Goal: Task Accomplishment & Management: Manage account settings

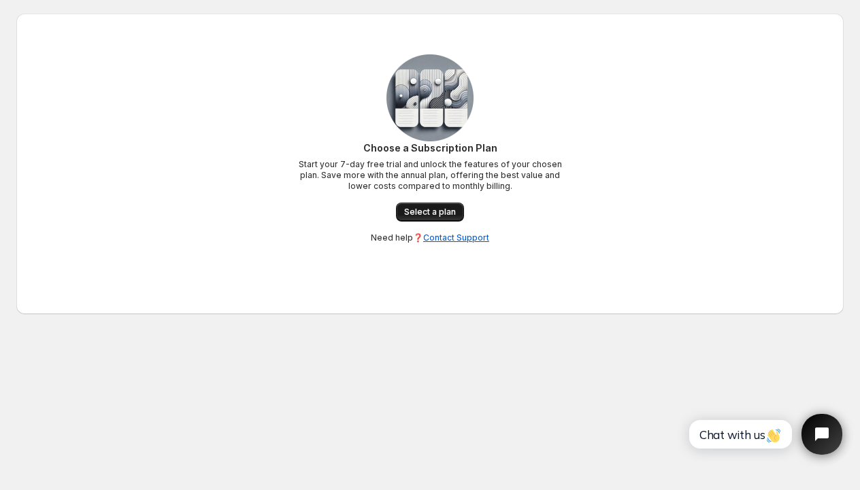
click at [439, 216] on span "Select a plan" at bounding box center [430, 212] width 52 height 11
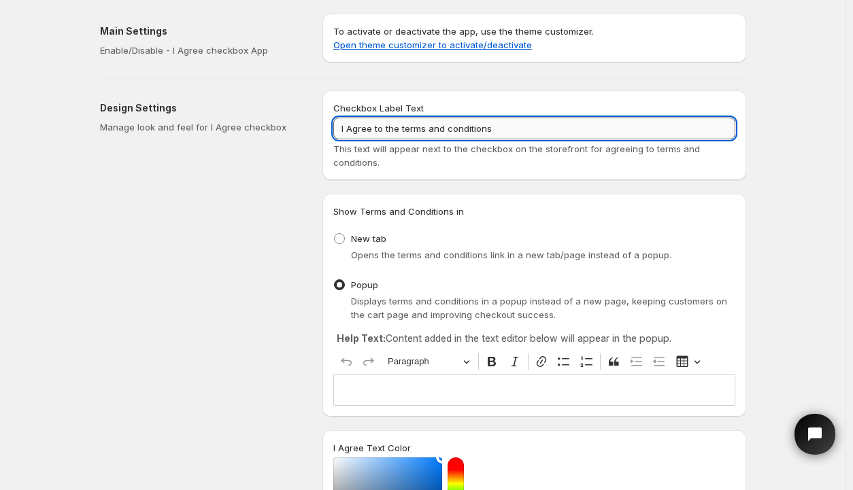
click at [507, 125] on input "I Agree to the terms and conditions" at bounding box center [534, 129] width 402 height 22
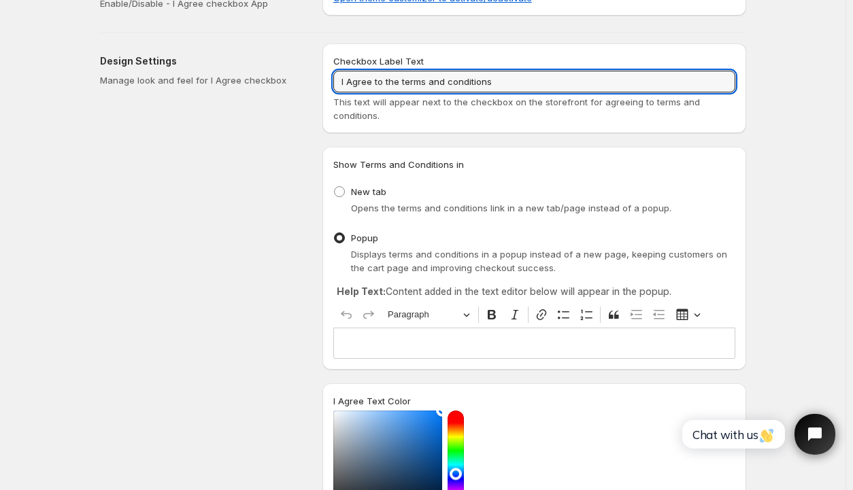
scroll to position [68, 0]
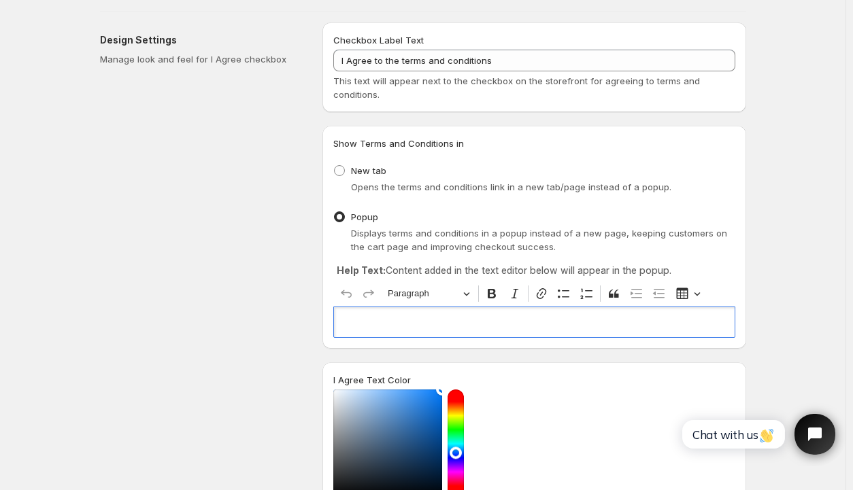
click at [449, 323] on p "Editor editing area: main. Press Alt+0 for help." at bounding box center [534, 323] width 390 height 14
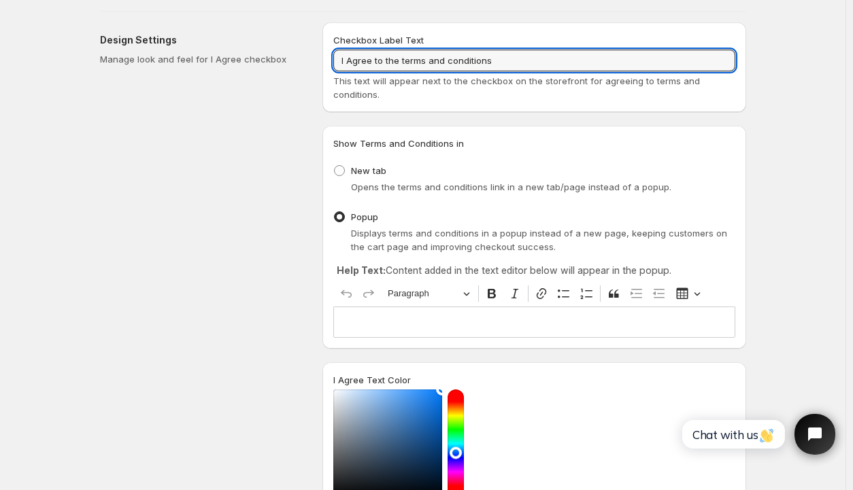
drag, startPoint x: 502, startPoint y: 62, endPoint x: 317, endPoint y: 61, distance: 185.0
click at [317, 61] on div "Design Settings Manage look and feel for I Agree checkbox Checkbox Label Text I…" at bounding box center [417, 369] width 657 height 715
paste input "Please check this box to agree to our"
type input "Please check this box to agree to our terms and conditions"
click at [426, 318] on p "Editor editing area: main. Press Alt+0 for help." at bounding box center [534, 323] width 390 height 14
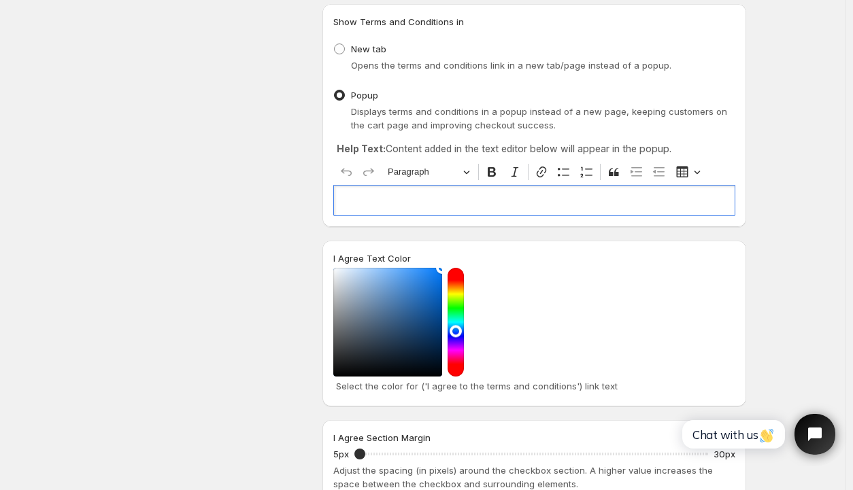
scroll to position [272, 0]
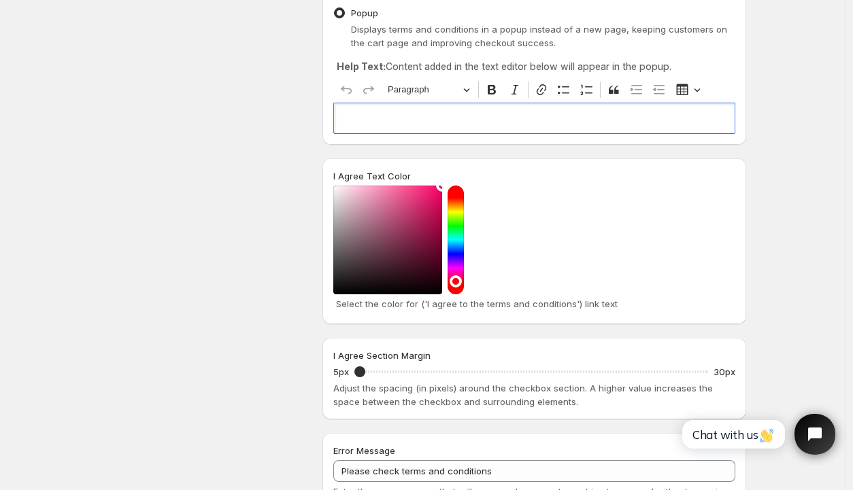
drag, startPoint x: 457, startPoint y: 246, endPoint x: 466, endPoint y: 279, distance: 34.0
click at [464, 279] on div at bounding box center [455, 240] width 16 height 109
click at [439, 186] on div at bounding box center [387, 240] width 109 height 109
click at [272, 324] on div "Design Settings Manage look and feel for I Agree checkbox" at bounding box center [205, 170] width 211 height 705
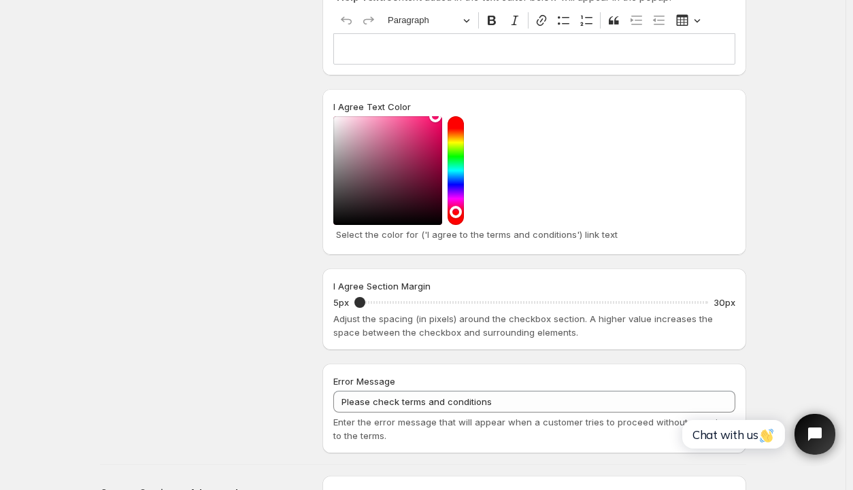
scroll to position [476, 0]
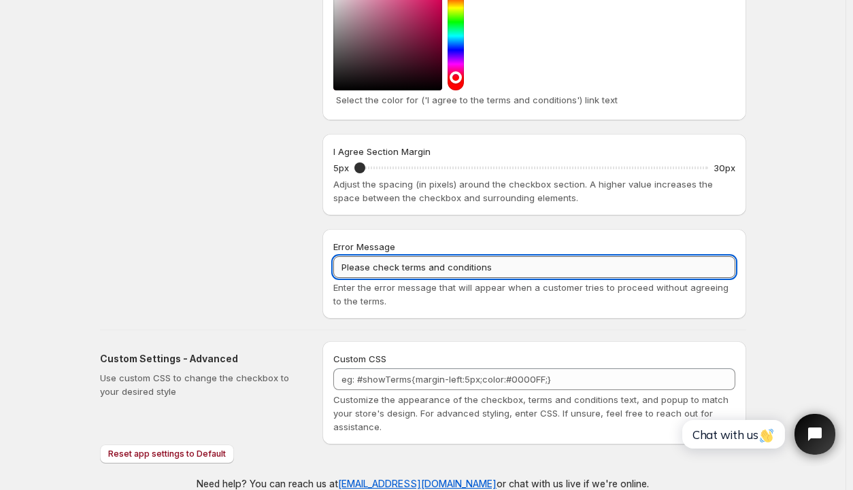
click at [507, 265] on input "Please check terms and conditions" at bounding box center [534, 267] width 402 height 22
drag, startPoint x: 513, startPoint y: 267, endPoint x: 376, endPoint y: 267, distance: 137.4
click at [376, 267] on input "Please check terms and conditions" at bounding box center [534, 267] width 402 height 22
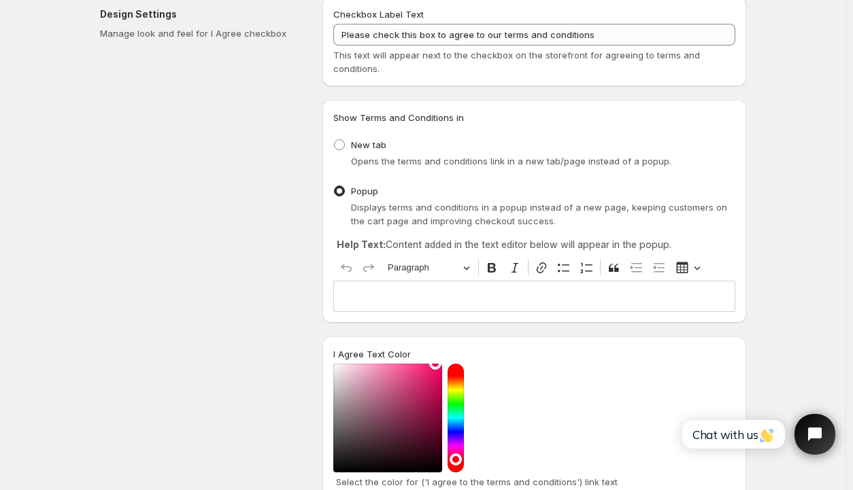
scroll to position [0, 0]
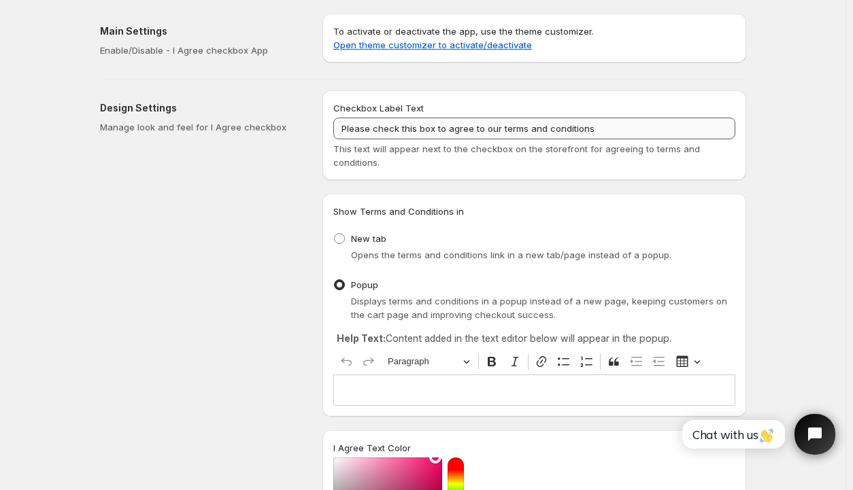
type input "Please confirm that you've read"
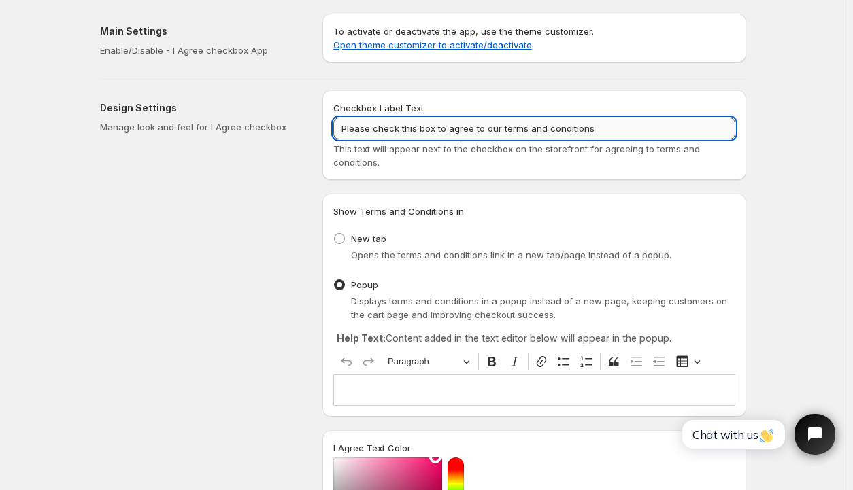
drag, startPoint x: 594, startPoint y: 129, endPoint x: 507, endPoint y: 127, distance: 87.7
click at [507, 127] on input "Please check this box to agree to our terms and conditions" at bounding box center [534, 129] width 402 height 22
drag, startPoint x: 454, startPoint y: 127, endPoint x: 382, endPoint y: 124, distance: 72.1
click at [376, 127] on input "Please check this box to agree to our policies on cancellations," at bounding box center [534, 129] width 402 height 22
click at [544, 128] on input "Please agree to our policies on cancellations," at bounding box center [534, 129] width 402 height 22
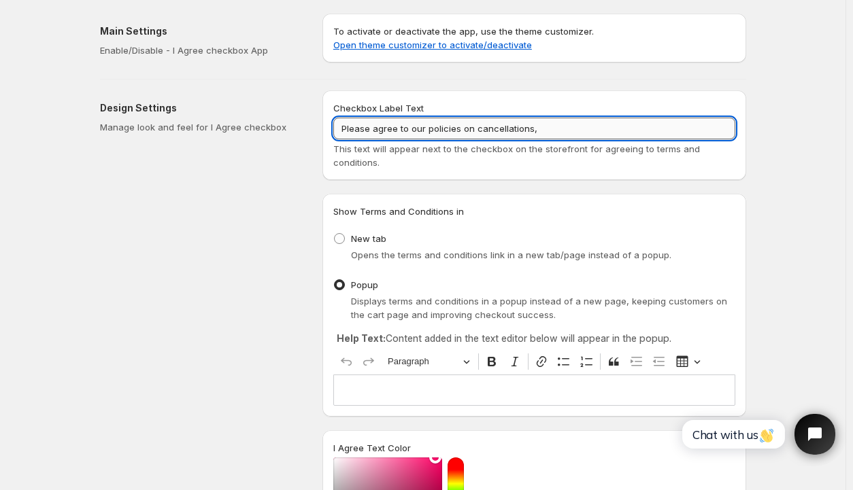
drag, startPoint x: 541, startPoint y: 128, endPoint x: 432, endPoint y: 126, distance: 109.5
click at [432, 126] on input "Please agree to our policies on cancellations," at bounding box center [534, 129] width 402 height 22
click at [482, 120] on input "Please agree to our policies on cancellations," at bounding box center [534, 129] width 402 height 22
drag, startPoint x: 548, startPoint y: 129, endPoint x: 466, endPoint y: 129, distance: 82.3
click at [466, 129] on input "Please agree to our policies on cancellations," at bounding box center [534, 129] width 402 height 22
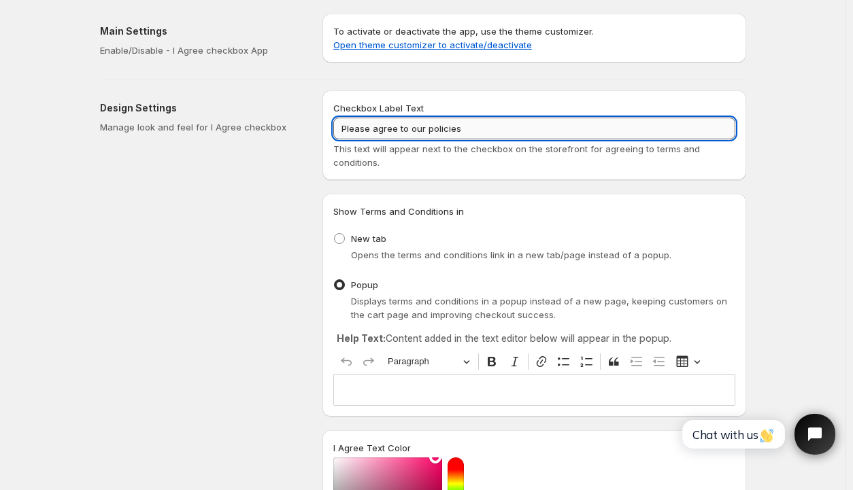
click at [432, 129] on input "Please agree to our policies" at bounding box center [534, 129] width 402 height 22
type input "Please agree to our policies"
click at [230, 255] on div "Design Settings Manage look and feel for I Agree checkbox" at bounding box center [205, 442] width 211 height 705
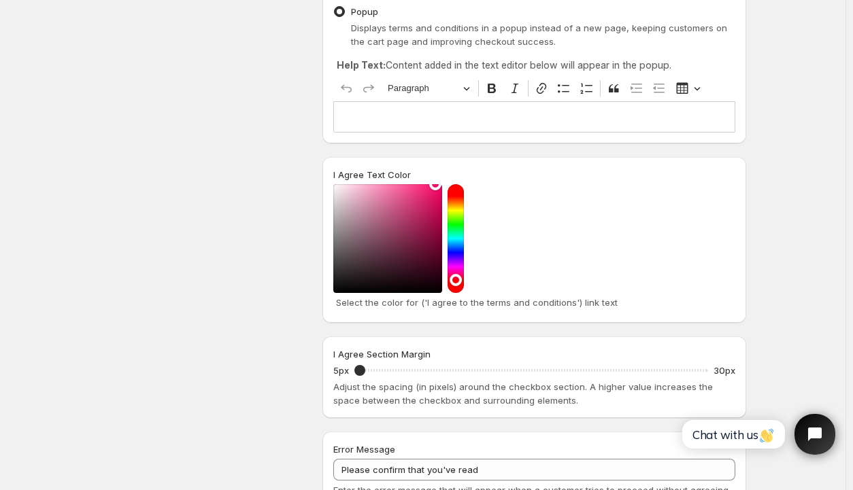
scroll to position [340, 0]
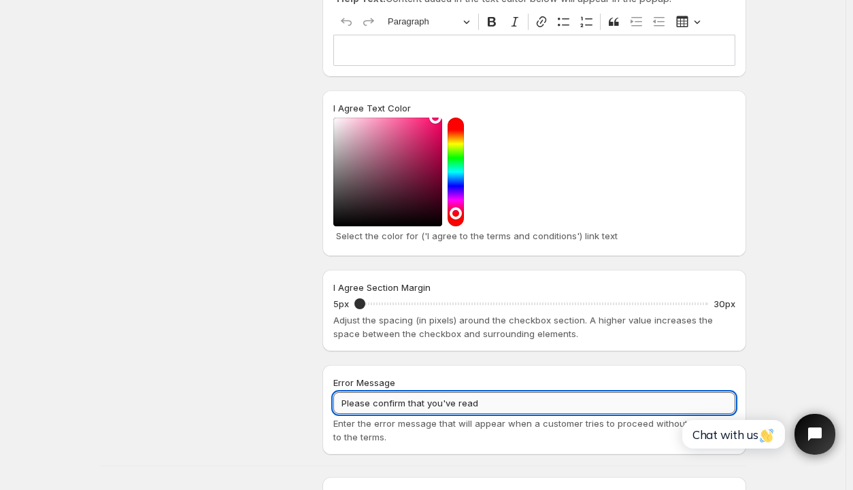
click at [506, 401] on input "Please confirm that you've read" at bounding box center [534, 403] width 402 height 22
type input "Please confirm that you've read and agree to our policies"
click at [301, 396] on div "Design Settings Manage look and feel for I Agree checkbox" at bounding box center [205, 102] width 211 height 705
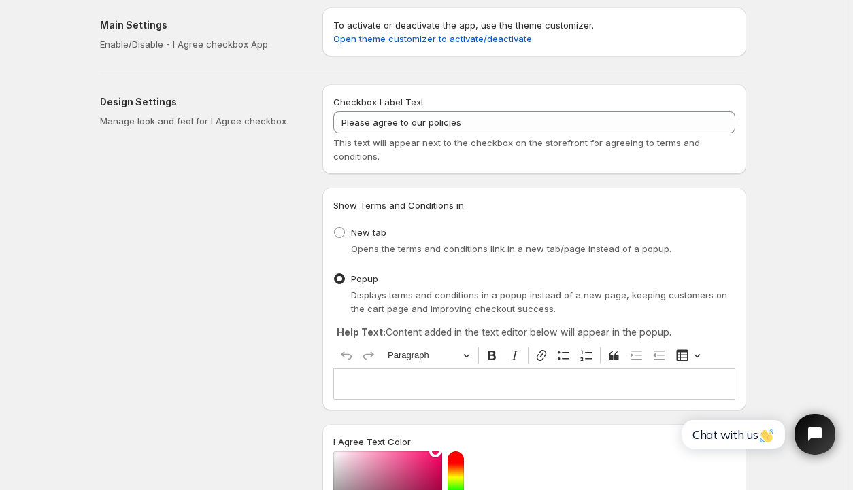
scroll to position [0, 0]
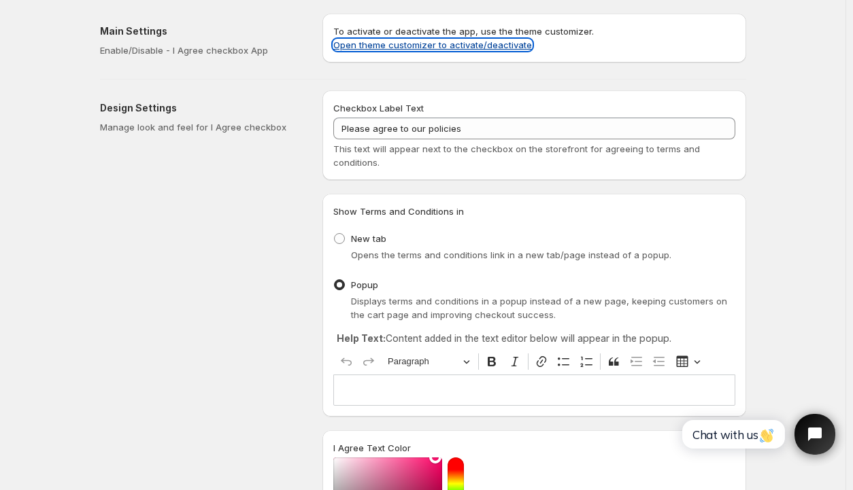
click at [450, 46] on link "Open theme customizer to activate/deactivate" at bounding box center [432, 44] width 199 height 11
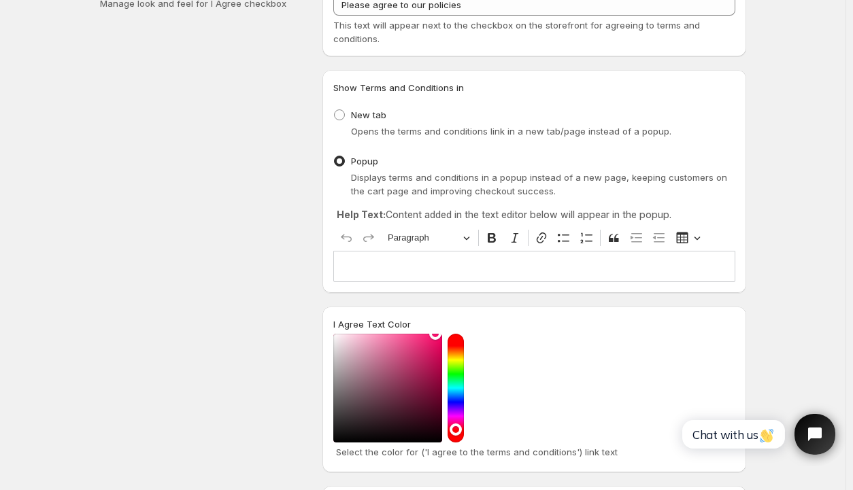
scroll to position [204, 0]
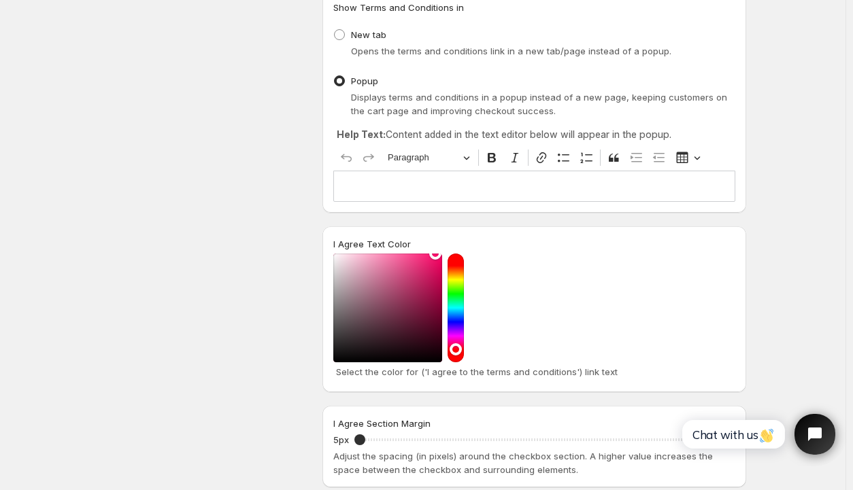
drag, startPoint x: 435, startPoint y: 252, endPoint x: 346, endPoint y: 326, distance: 116.3
click at [346, 326] on div "I Agree Text Color Select the color for ('I agree to the terms and conditions')…" at bounding box center [534, 309] width 424 height 166
click at [348, 333] on div at bounding box center [387, 308] width 109 height 109
click at [343, 338] on div at bounding box center [387, 308] width 109 height 109
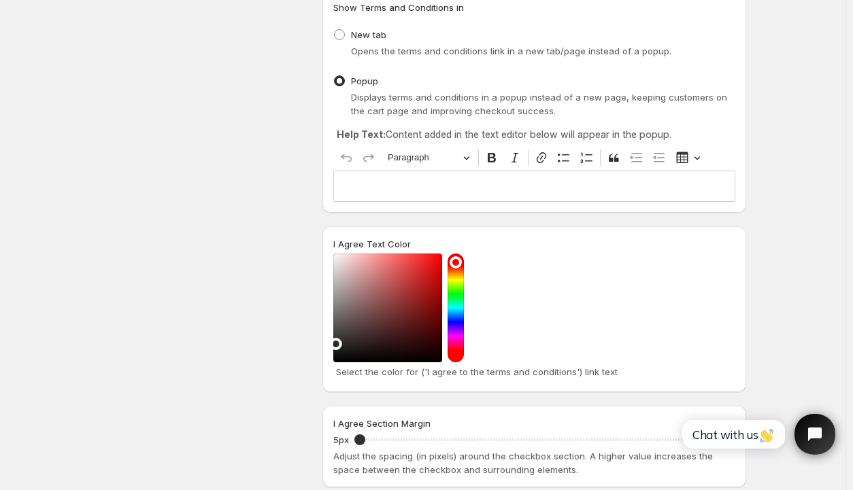
click at [339, 343] on div at bounding box center [387, 308] width 109 height 109
click at [551, 339] on div at bounding box center [534, 308] width 402 height 109
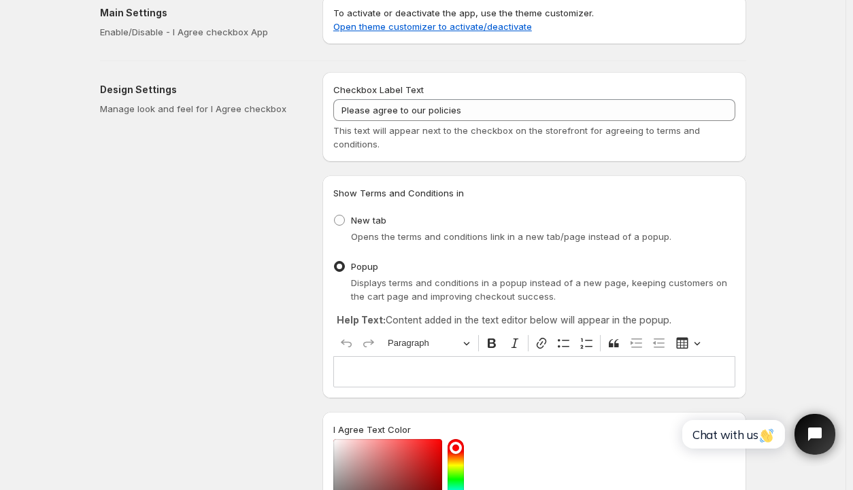
scroll to position [0, 0]
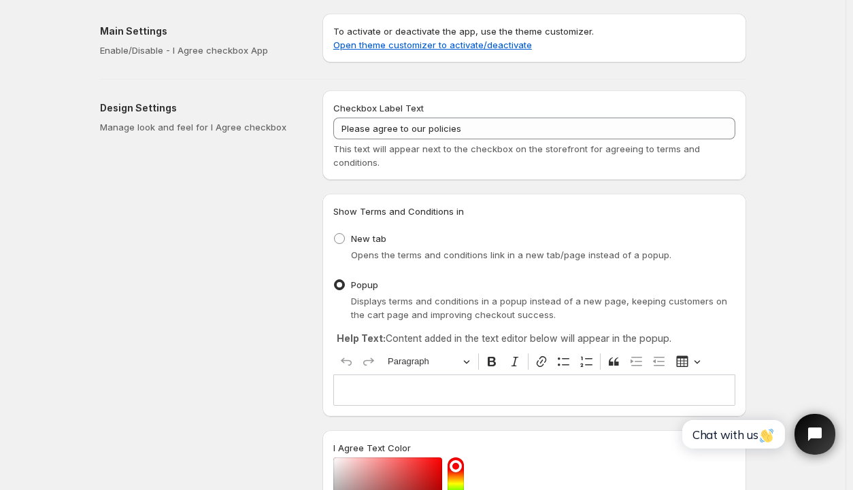
click at [226, 231] on div "Design Settings Manage look and feel for I Agree checkbox" at bounding box center [205, 442] width 211 height 705
click at [385, 48] on link "Open theme customizer to activate/deactivate" at bounding box center [432, 44] width 199 height 11
click at [401, 384] on p "Editor editing area: main. Press Alt+0 for help." at bounding box center [534, 391] width 390 height 14
click at [698, 357] on button "Insert table" at bounding box center [687, 362] width 31 height 20
click at [719, 356] on div "Undo Redo Paragraph Bold Italic Link Bulleted List Numbered List Block quote In…" at bounding box center [534, 362] width 396 height 26
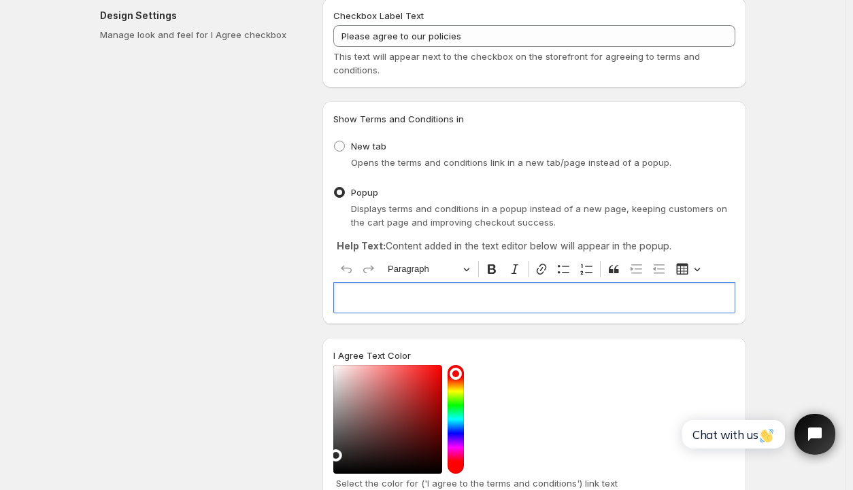
scroll to position [136, 0]
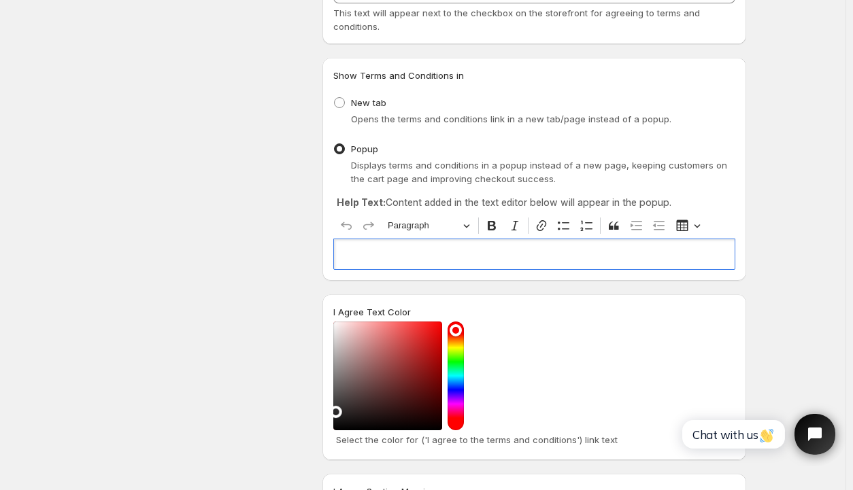
click at [464, 260] on div "Editor editing area: main. Press Alt+0 for help." at bounding box center [534, 254] width 402 height 31
click at [413, 248] on p "Editor editing area: main. Press Alt+0 for help." at bounding box center [534, 255] width 390 height 14
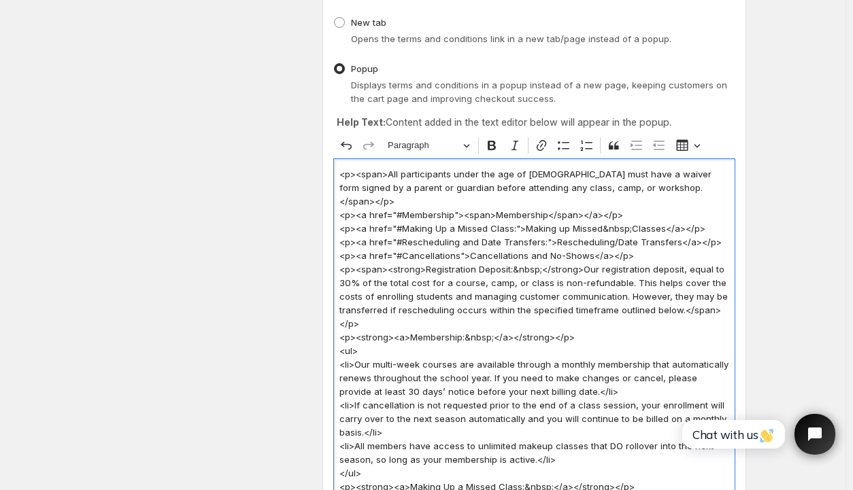
scroll to position [272, 0]
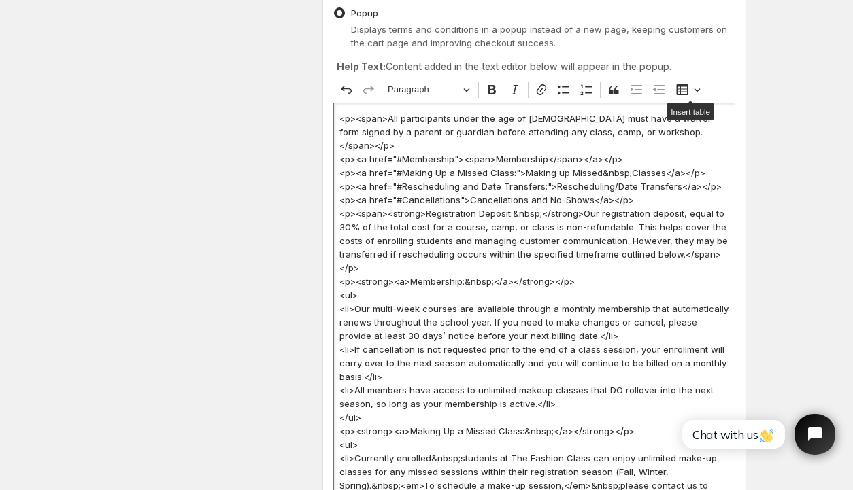
click at [726, 88] on div "Undo Redo Paragraph Bold Italic Link Bulleted List Numbered List Block quote In…" at bounding box center [534, 90] width 396 height 26
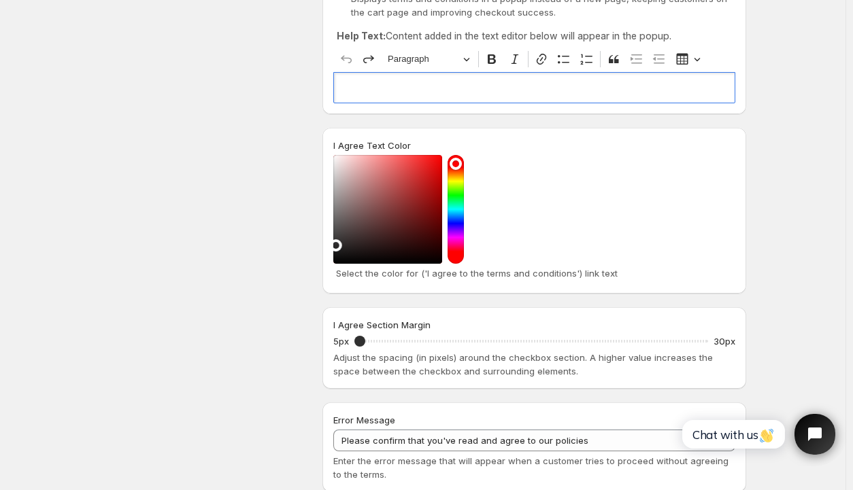
scroll to position [154, 0]
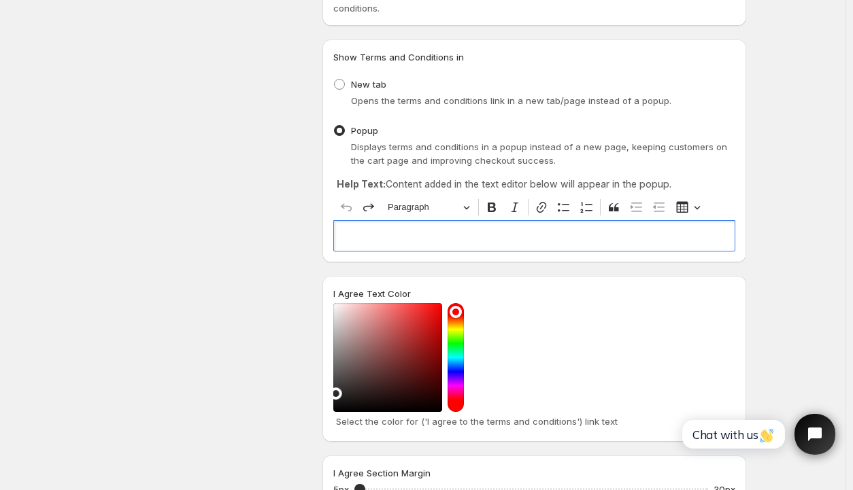
click at [404, 235] on p "Editor editing area: main. Press Alt+0 for help." at bounding box center [534, 236] width 390 height 14
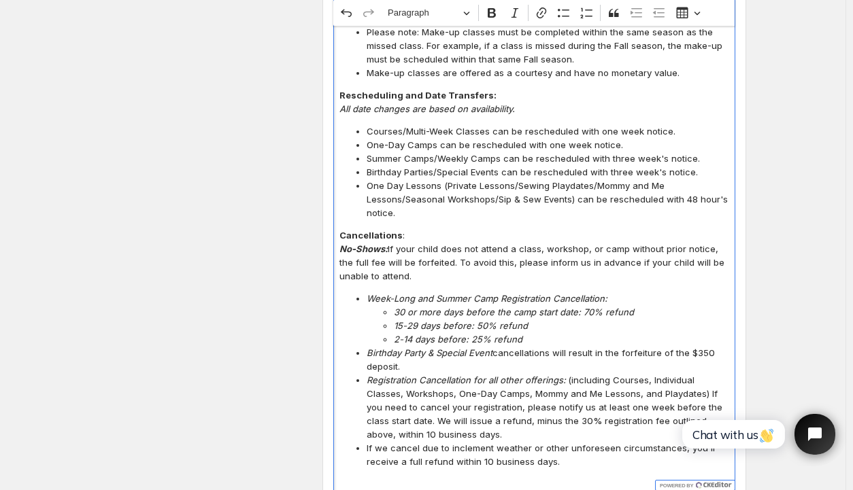
click at [486, 165] on span "Birthday Parties/Special Events can be rescheduled with three week's notice." at bounding box center [548, 172] width 362 height 14
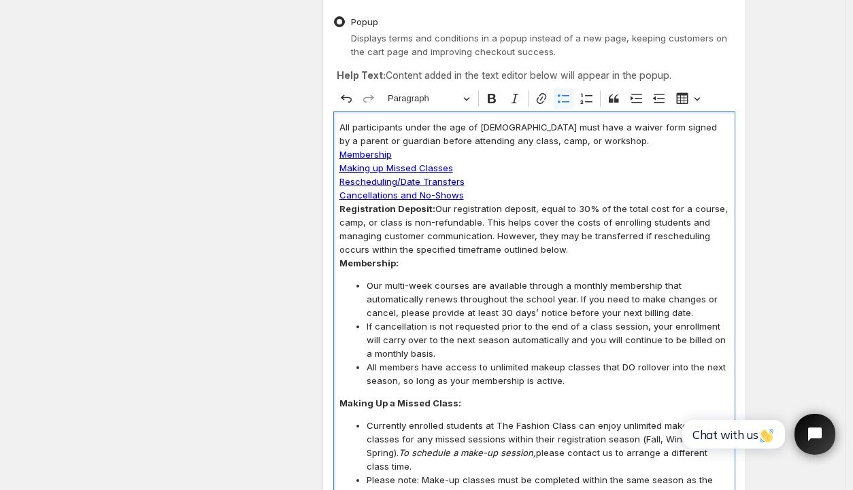
scroll to position [235, 0]
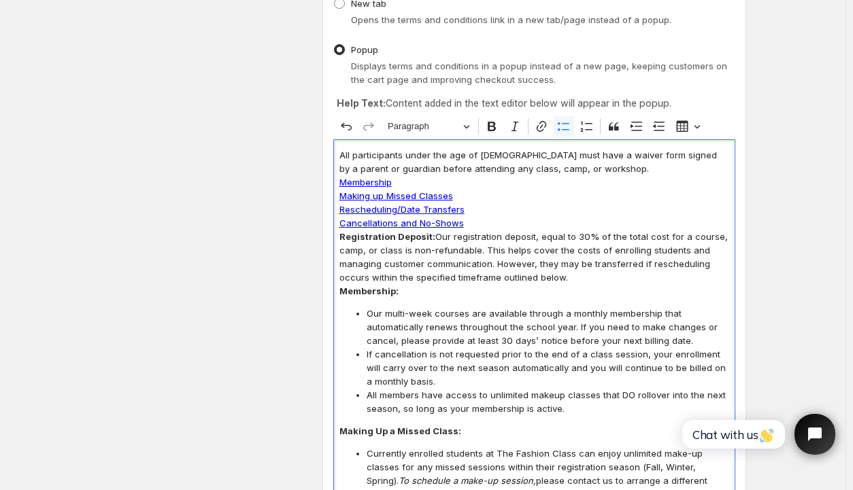
click at [500, 223] on p "Cancellations and No-Shows" at bounding box center [534, 223] width 390 height 14
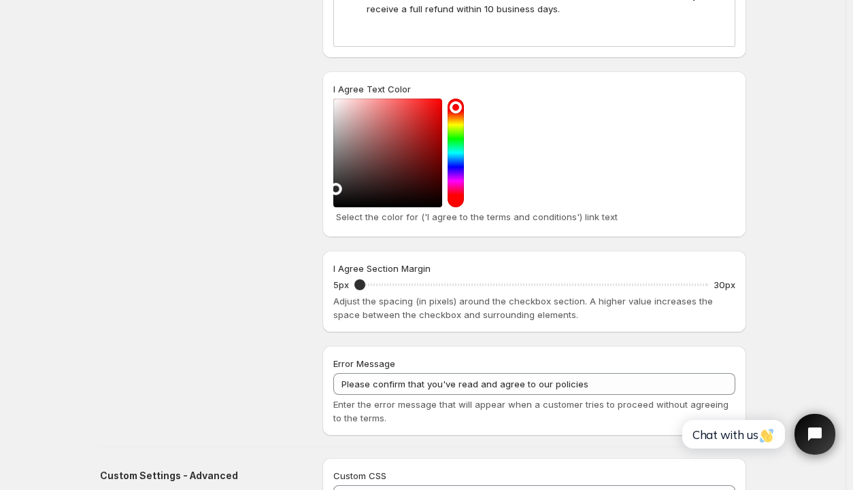
scroll to position [1300, 0]
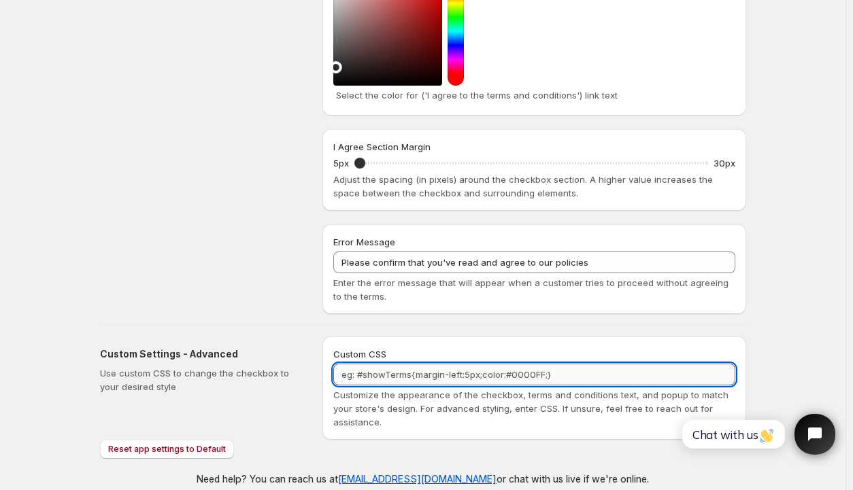
click at [386, 364] on textarea "Custom CSS" at bounding box center [534, 375] width 402 height 22
paste textarea ".button { background-color: #04AA6D; /* Green */ border: none; color: white; pa…"
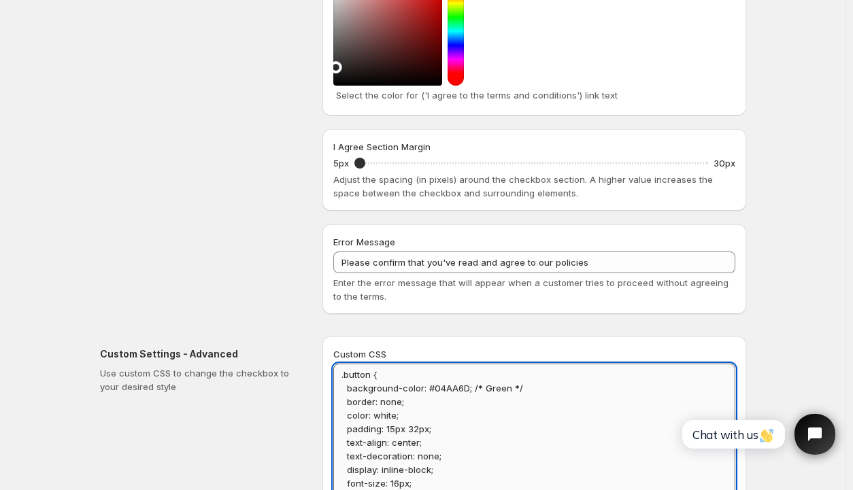
scroll to position [1, 0]
drag, startPoint x: 511, startPoint y: 371, endPoint x: 488, endPoint y: 372, distance: 23.2
click at [488, 372] on textarea ".button { background-color: #04AA6D; /* Green */ border: none; color: white; pa…" at bounding box center [534, 435] width 402 height 143
click at [469, 372] on textarea ".button { background-color: #04AA6D; /* Pink */ border: none; color: white; pad…" at bounding box center [534, 435] width 402 height 143
type textarea ".button { background-color: #04AA6D; /* Pink */ border: none; color: white; pad…"
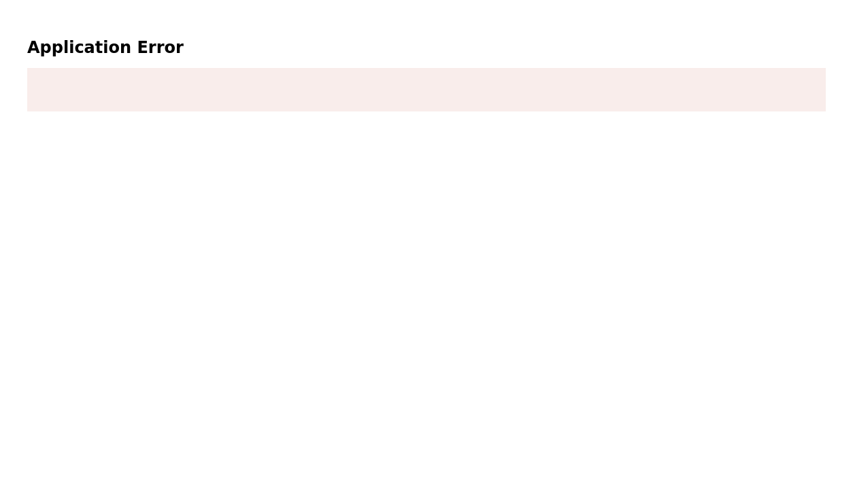
scroll to position [0, 0]
click at [373, 148] on html "Application Error" at bounding box center [430, 74] width 860 height 148
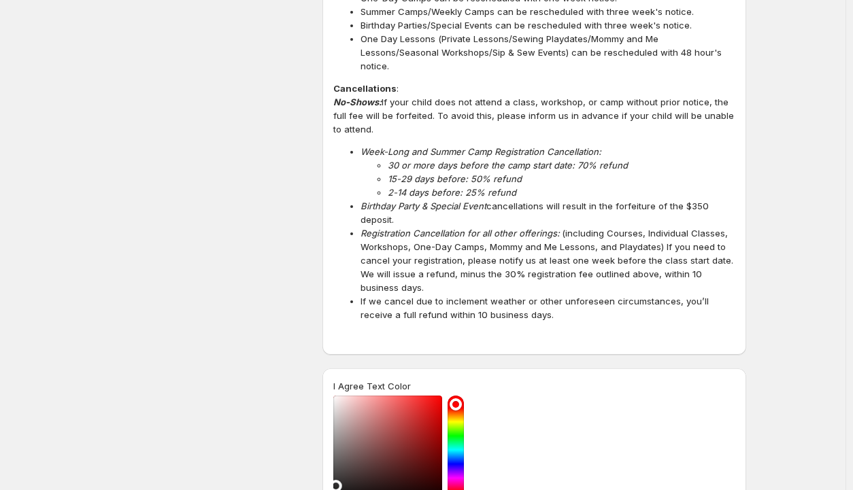
scroll to position [1644, 0]
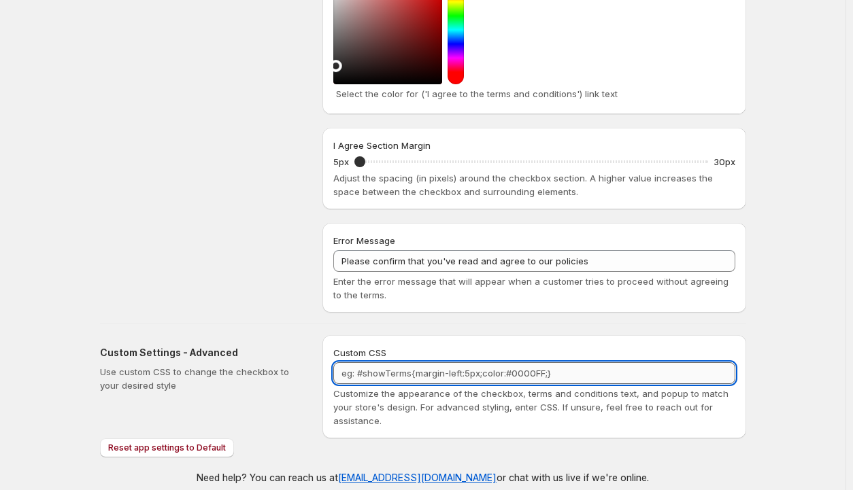
click at [571, 362] on textarea "Custom CSS" at bounding box center [534, 373] width 402 height 22
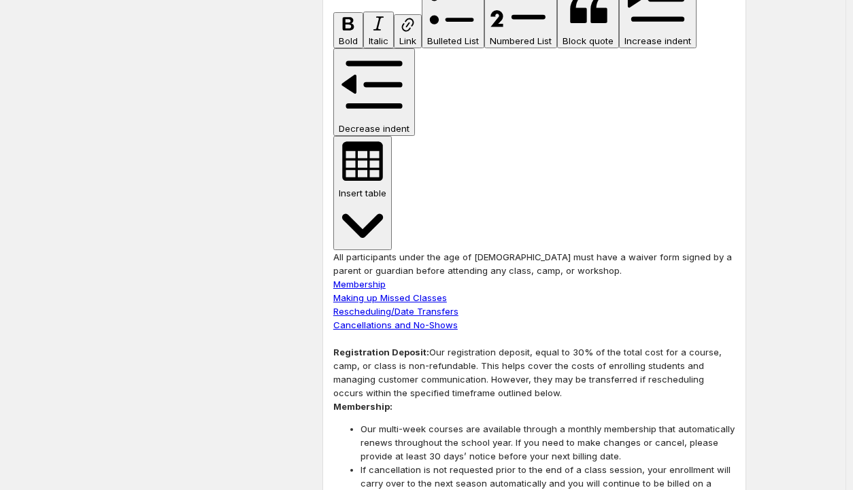
scroll to position [12, 0]
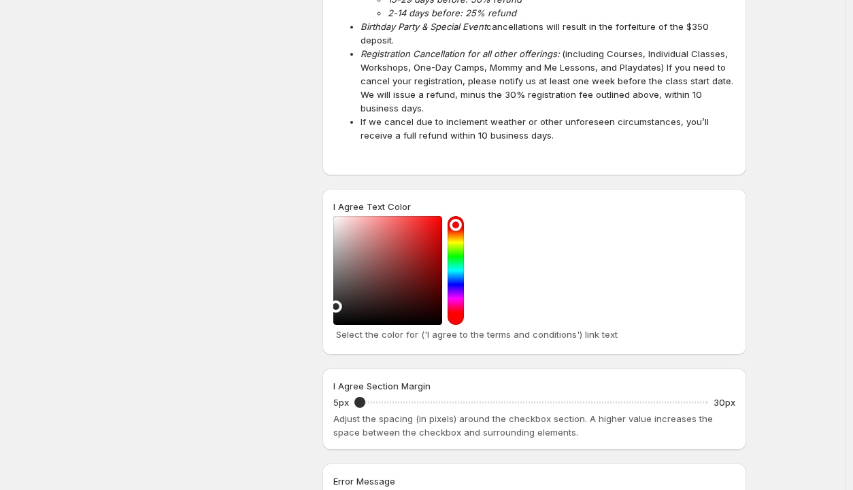
scroll to position [1564, 0]
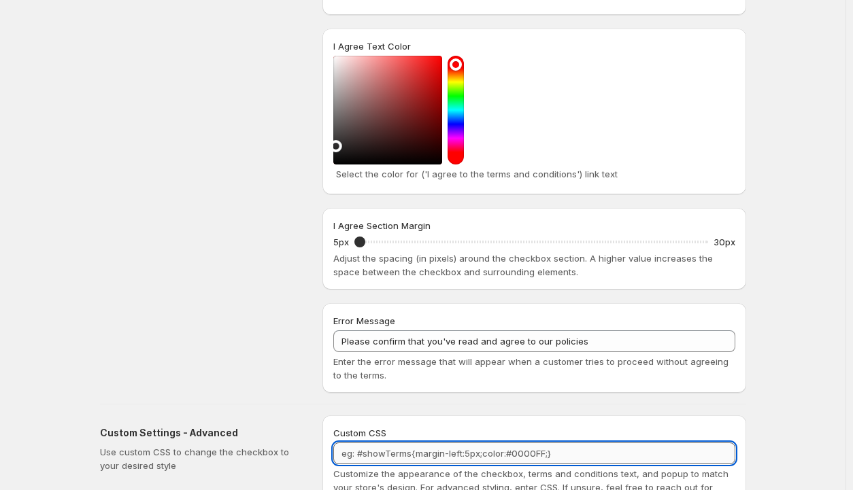
click at [413, 443] on textarea "Custom CSS" at bounding box center [534, 454] width 402 height 22
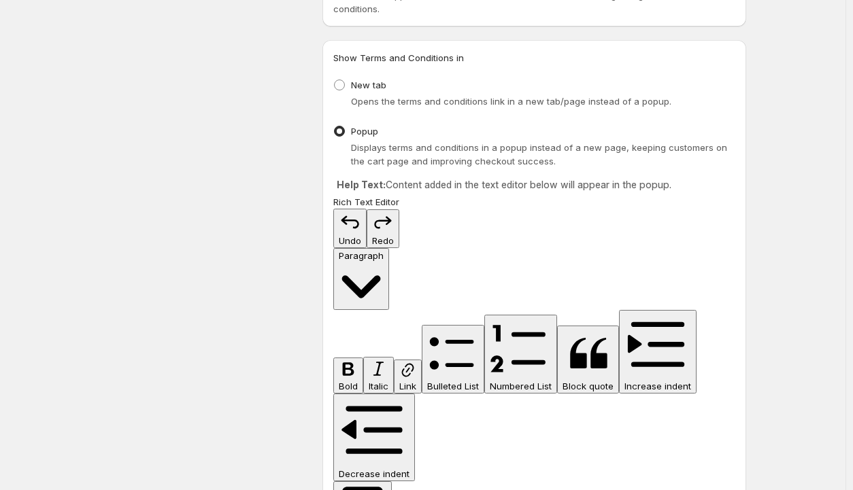
scroll to position [0, 0]
